Goal: Communication & Community: Ask a question

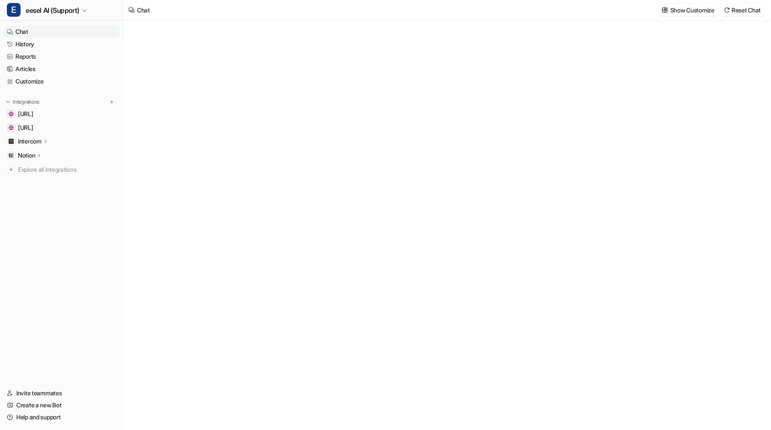
type textarea "**********"
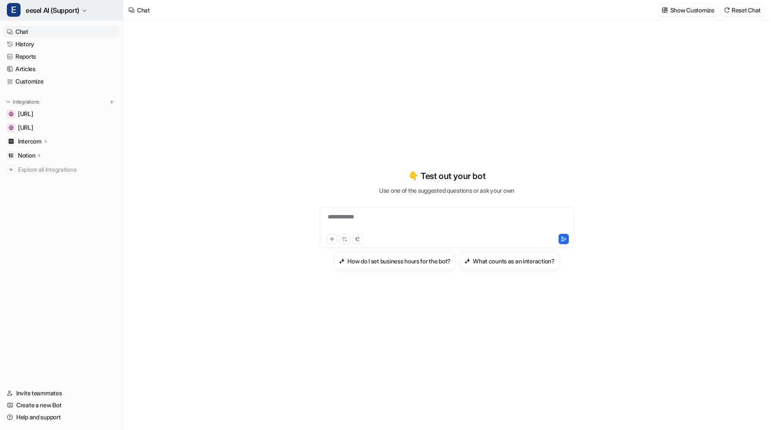
click at [87, 15] on button "E eesel AI (Support)" at bounding box center [61, 10] width 123 height 21
